Goal: Transaction & Acquisition: Purchase product/service

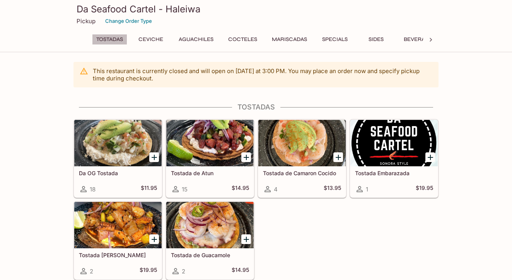
click at [111, 39] on button "Tostadas" at bounding box center [109, 39] width 35 height 11
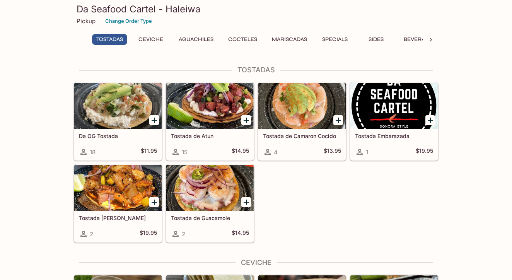
click at [195, 43] on button "Aguachiles" at bounding box center [195, 39] width 43 height 11
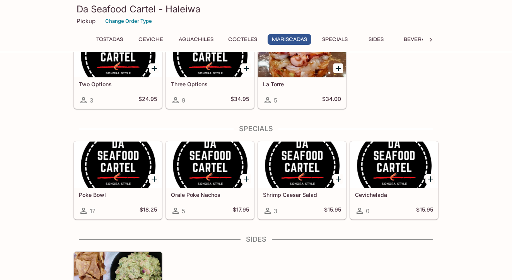
scroll to position [696, 0]
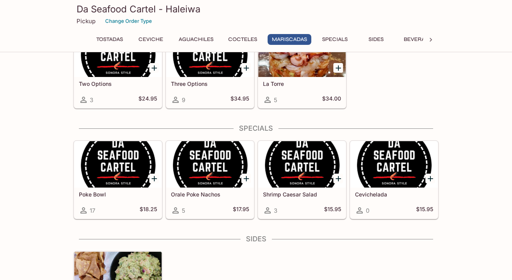
click at [332, 43] on button "Specials" at bounding box center [335, 39] width 35 height 11
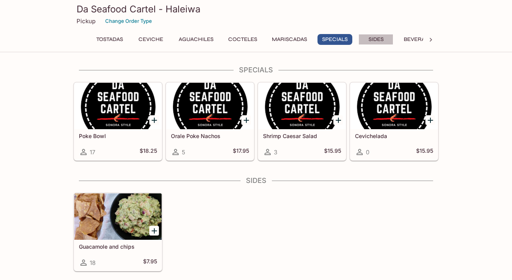
click at [374, 39] on button "Sides" at bounding box center [376, 39] width 35 height 11
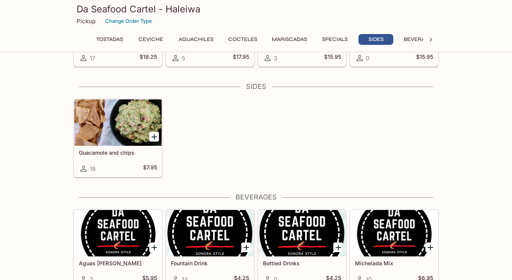
scroll to position [865, 0]
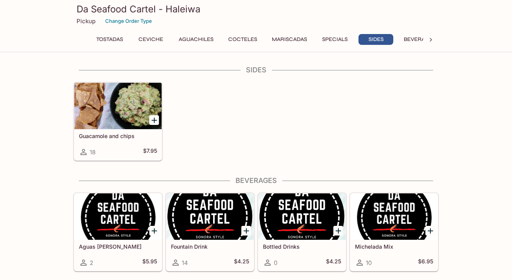
click at [106, 244] on h5 "Aguas [PERSON_NAME]" at bounding box center [118, 246] width 78 height 7
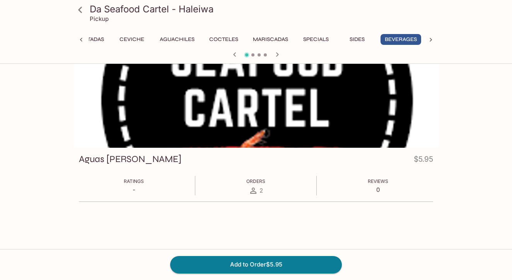
scroll to position [21, 0]
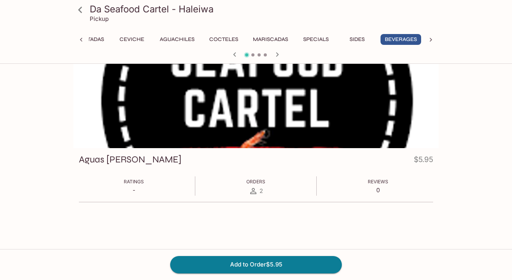
click at [278, 56] on icon "button" at bounding box center [277, 54] width 9 height 9
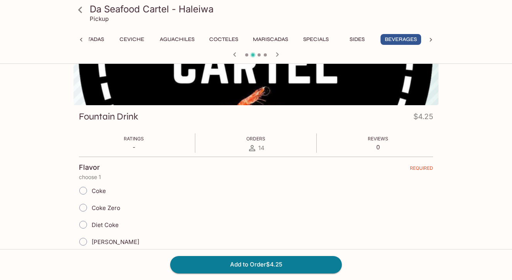
scroll to position [65, 0]
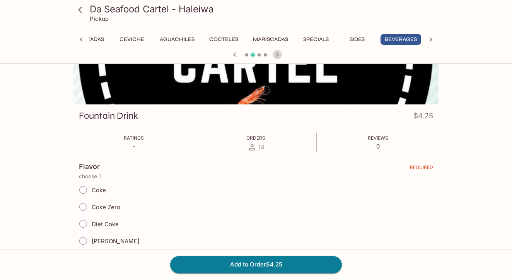
click at [275, 55] on icon "button" at bounding box center [277, 54] width 9 height 9
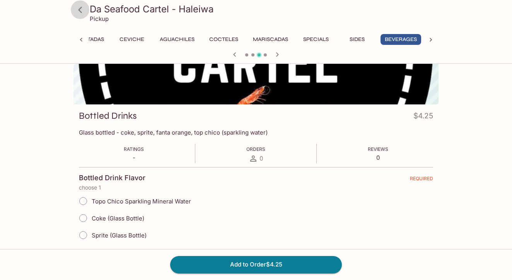
click at [80, 9] on icon at bounding box center [80, 10] width 4 height 6
